Goal: Information Seeking & Learning: Learn about a topic

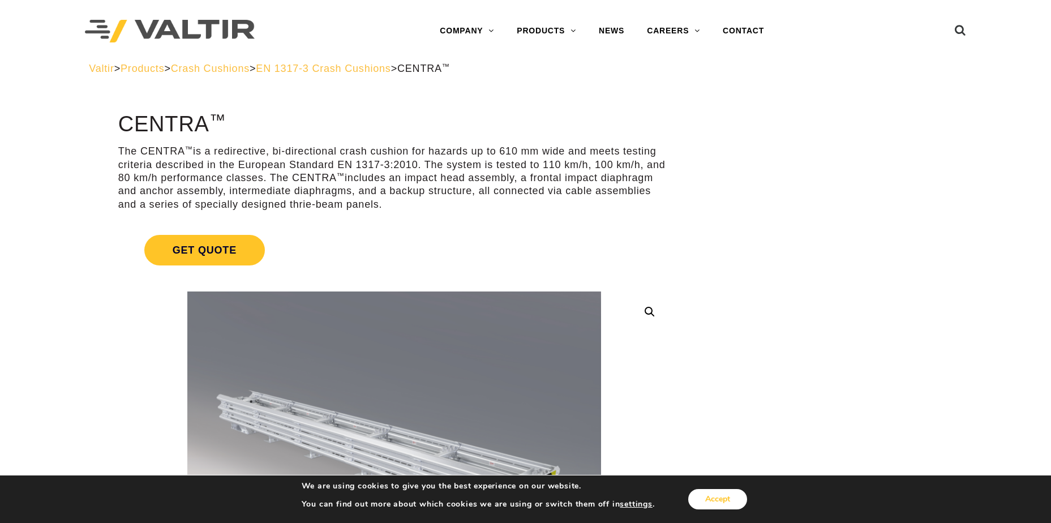
click at [733, 493] on button "Accept" at bounding box center [717, 499] width 59 height 20
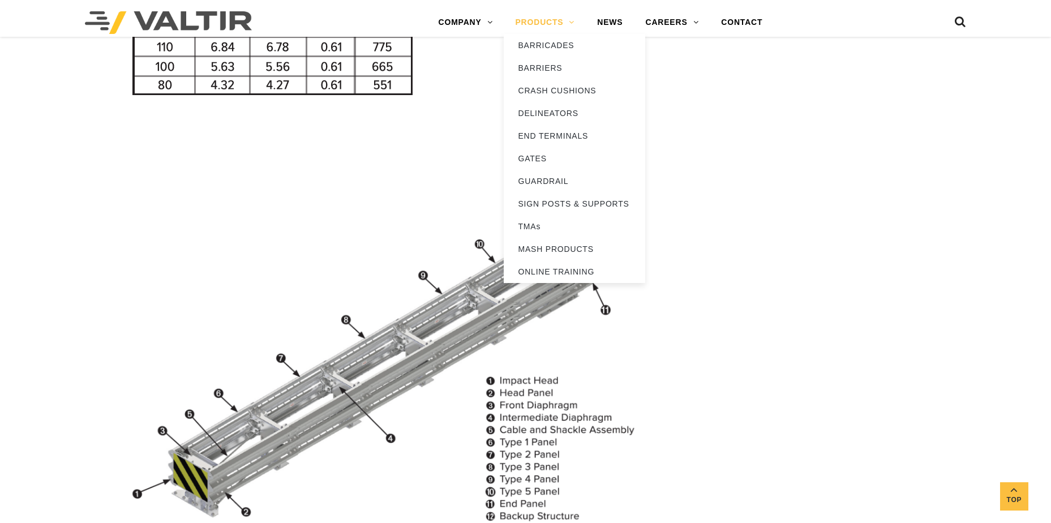
scroll to position [1245, 0]
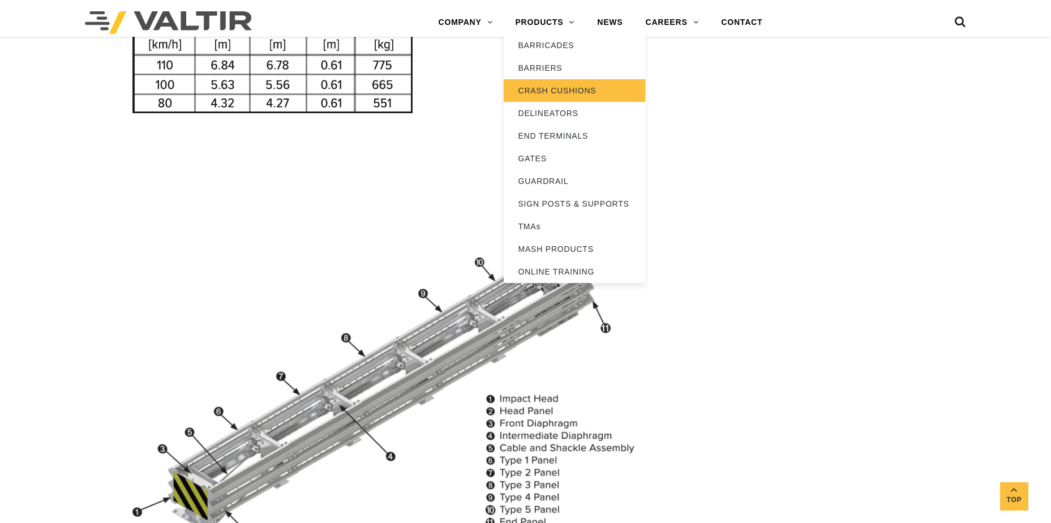
click at [565, 85] on link "CRASH CUSHIONS" at bounding box center [573, 90] width 141 height 23
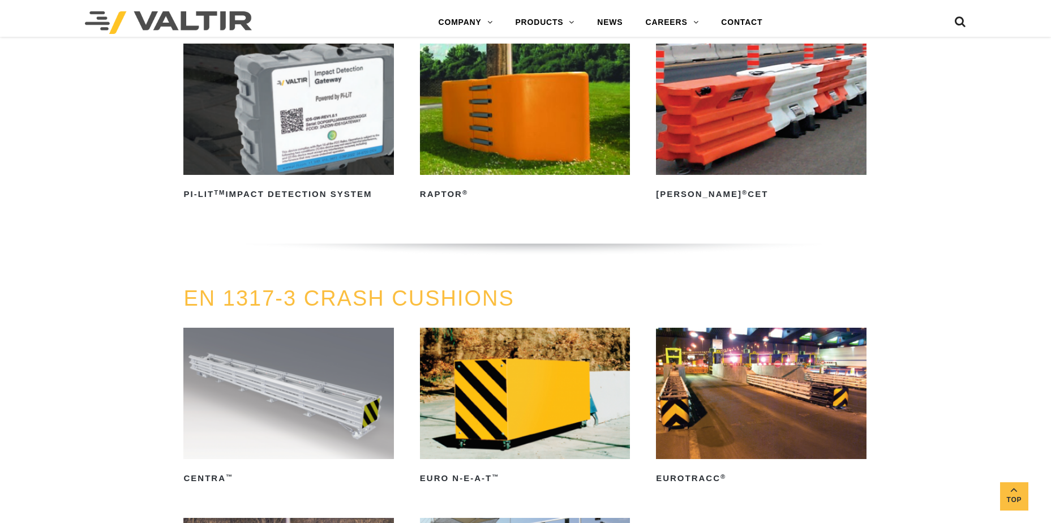
scroll to position [3451, 0]
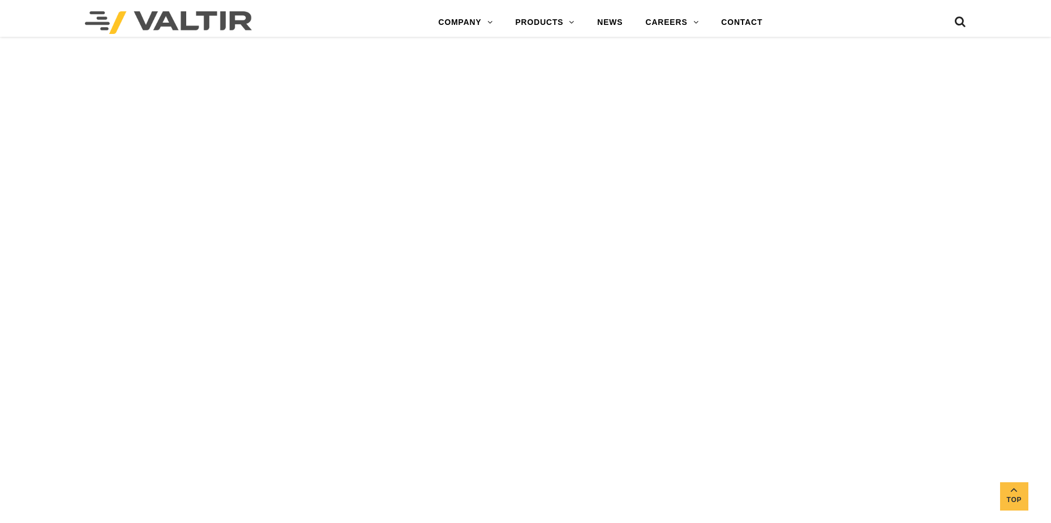
scroll to position [2602, 0]
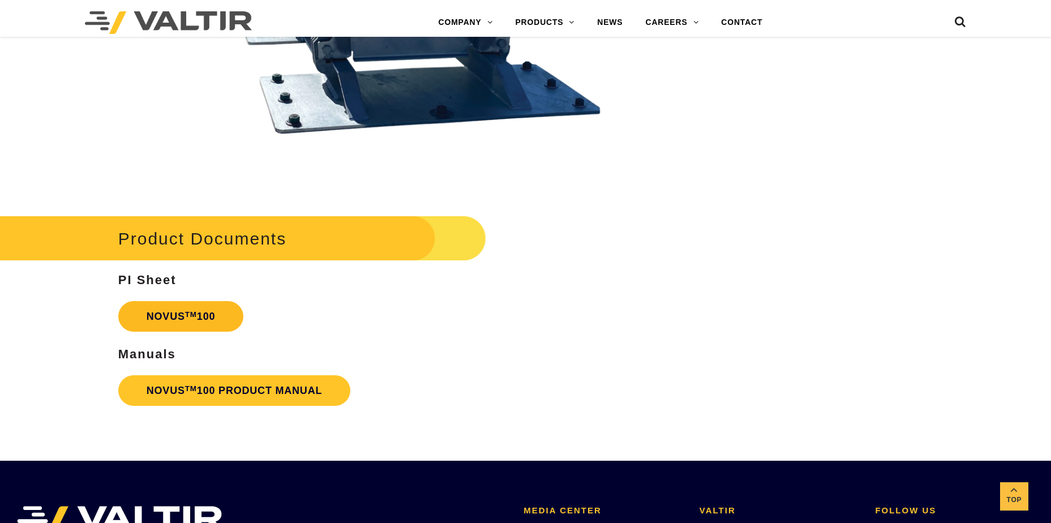
click at [208, 313] on link "NOVUS TM 100" at bounding box center [181, 316] width 126 height 31
